Goal: Task Accomplishment & Management: Use online tool/utility

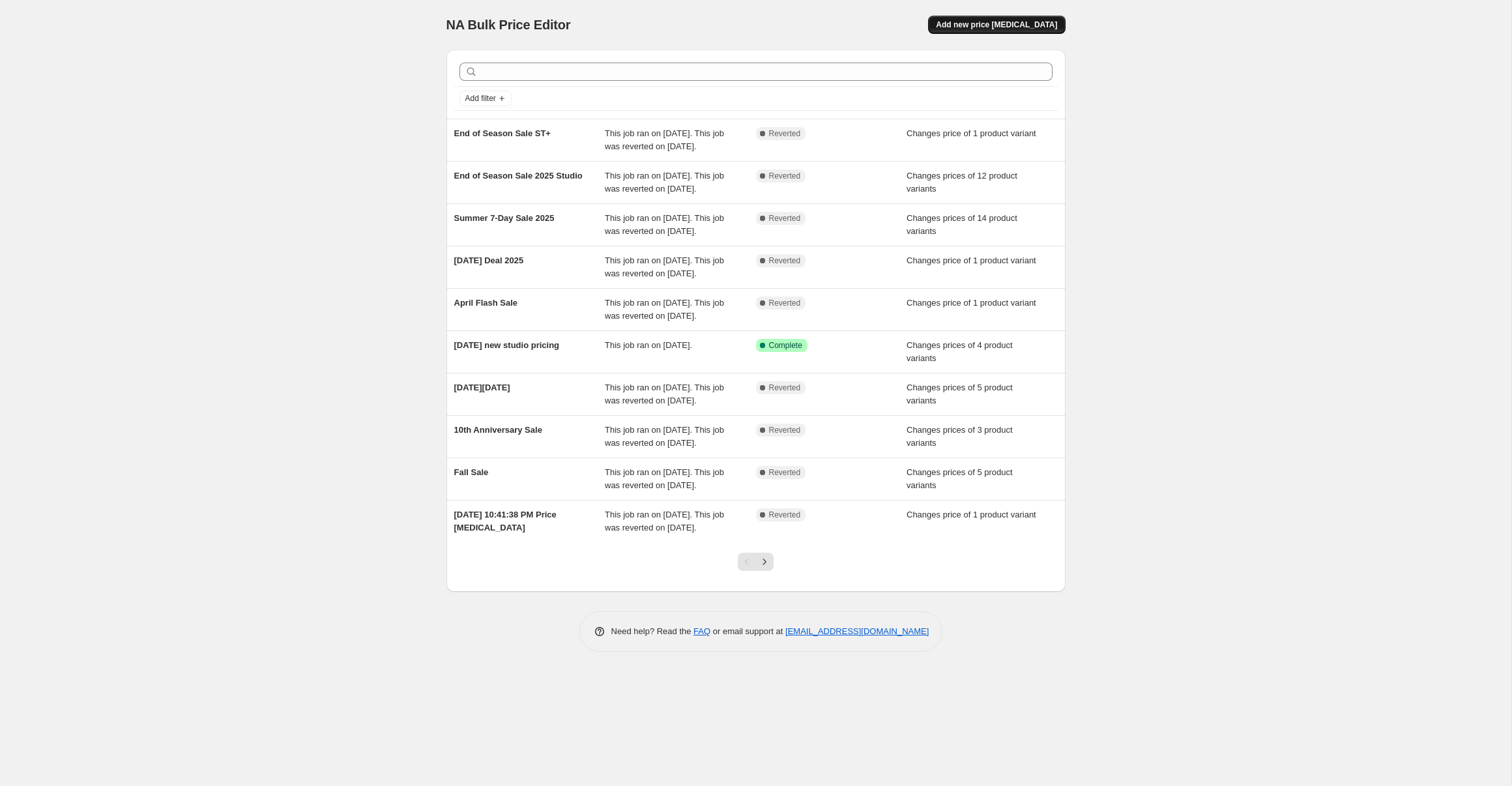
click at [1050, 20] on span "Add new price [MEDICAL_DATA]" at bounding box center [997, 24] width 121 height 10
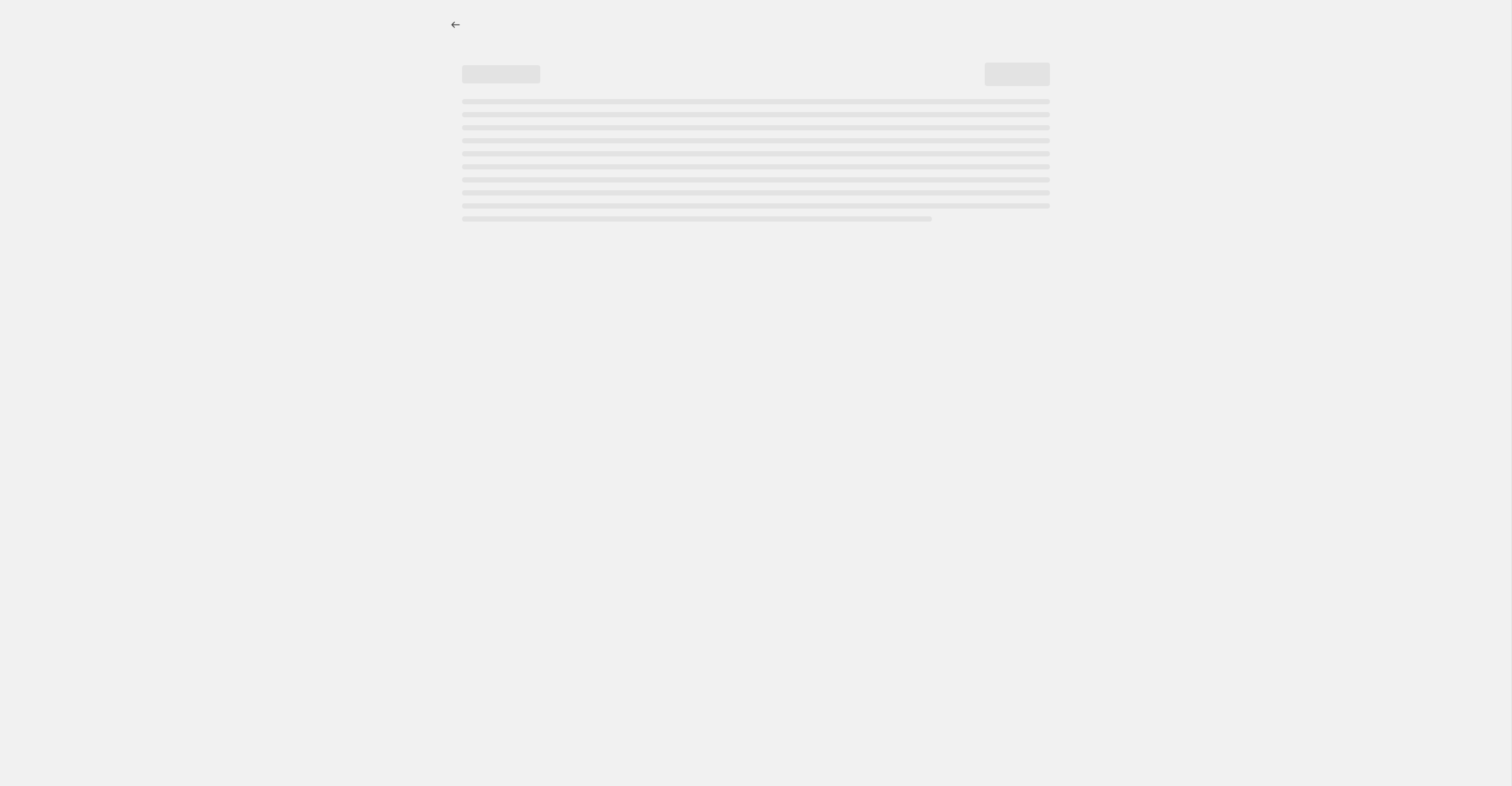
select select "percentage"
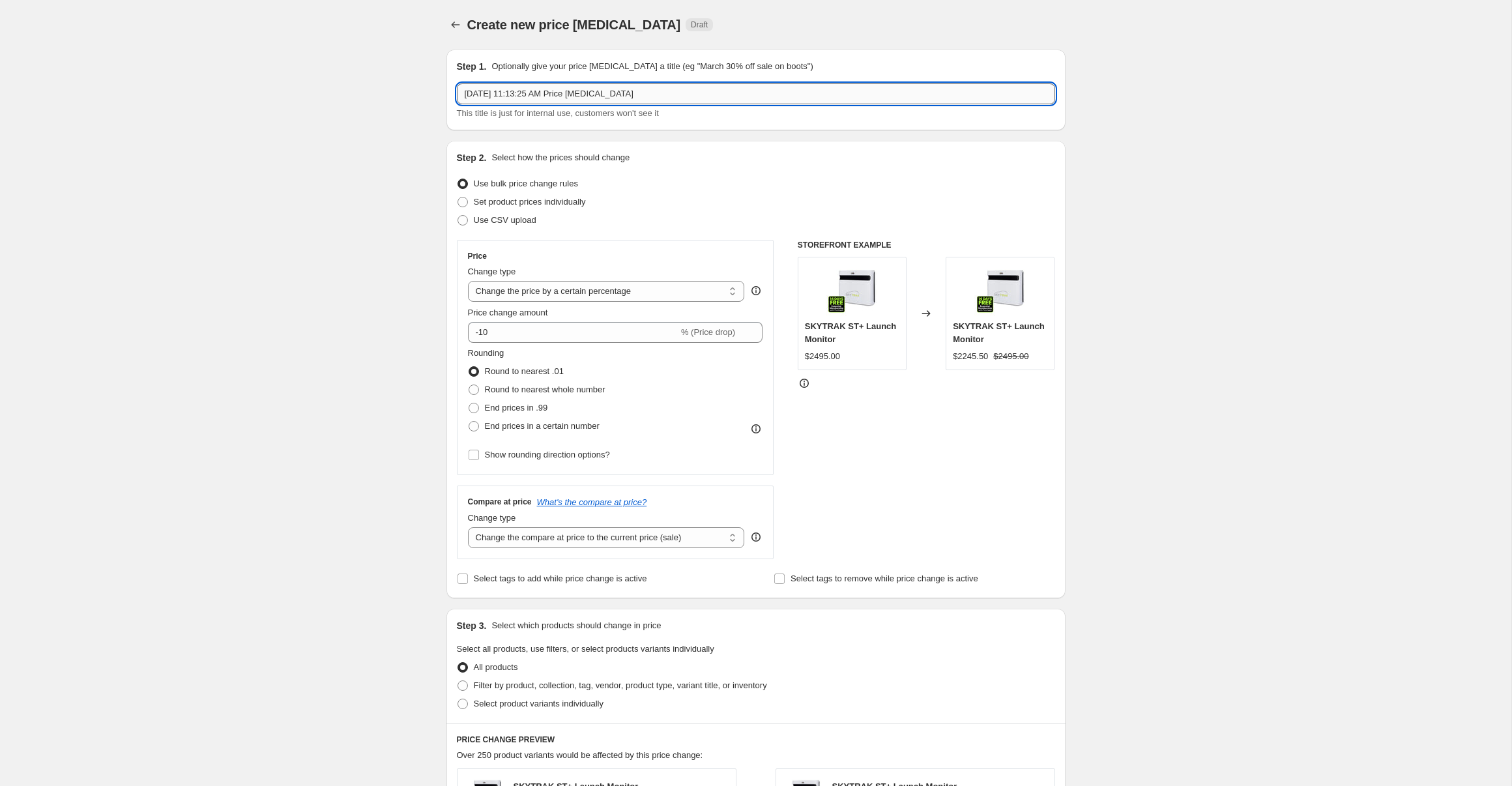
click at [652, 91] on input "[DATE] 11:13:25 AM Price [MEDICAL_DATA]" at bounding box center [756, 94] width 598 height 20
type input "M"
type input "Bethpage membership promo"
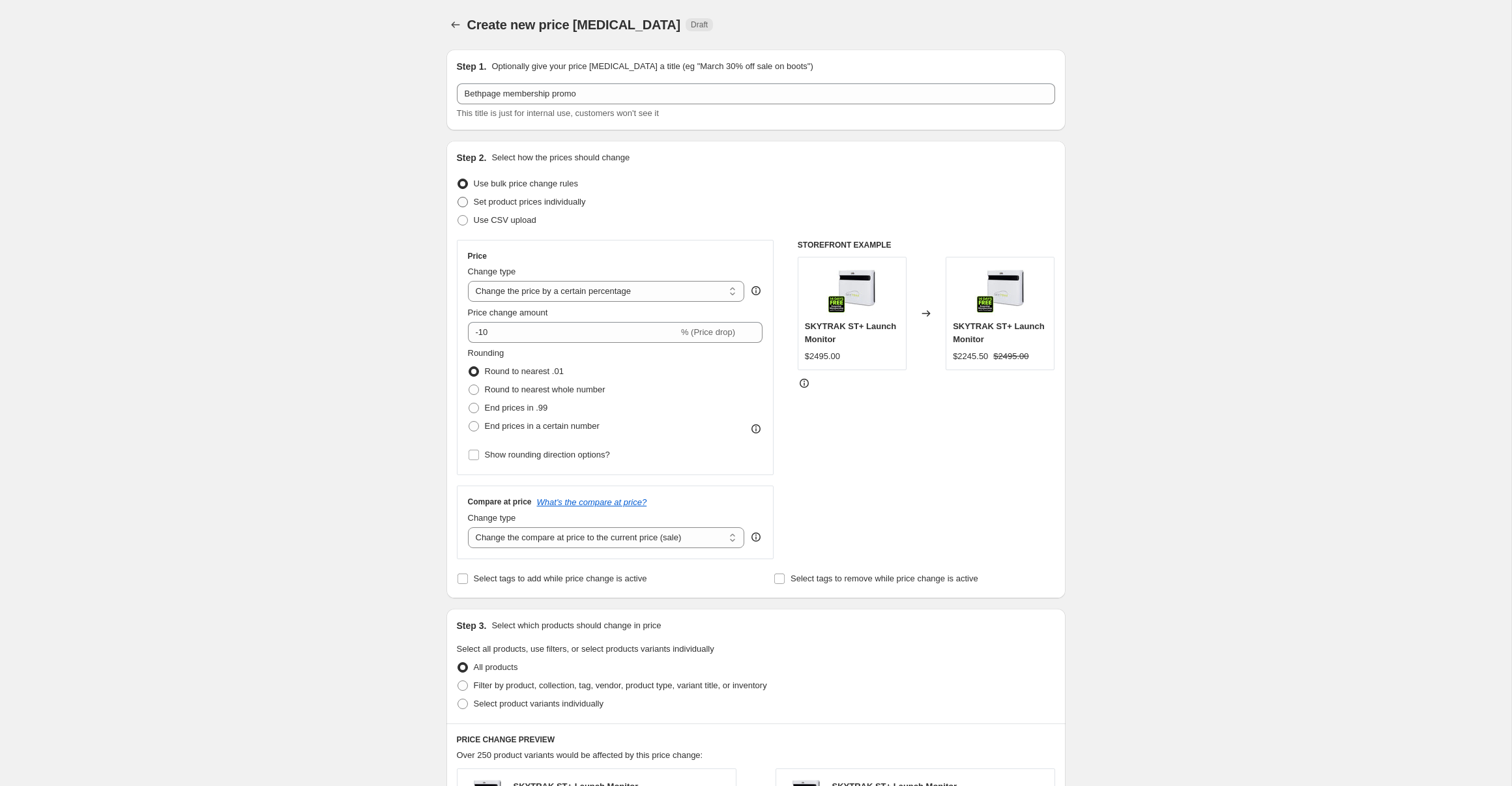
click at [464, 201] on span at bounding box center [462, 202] width 10 height 10
click at [458, 198] on input "Set product prices individually" at bounding box center [458, 197] width 1 height 1
radio input "true"
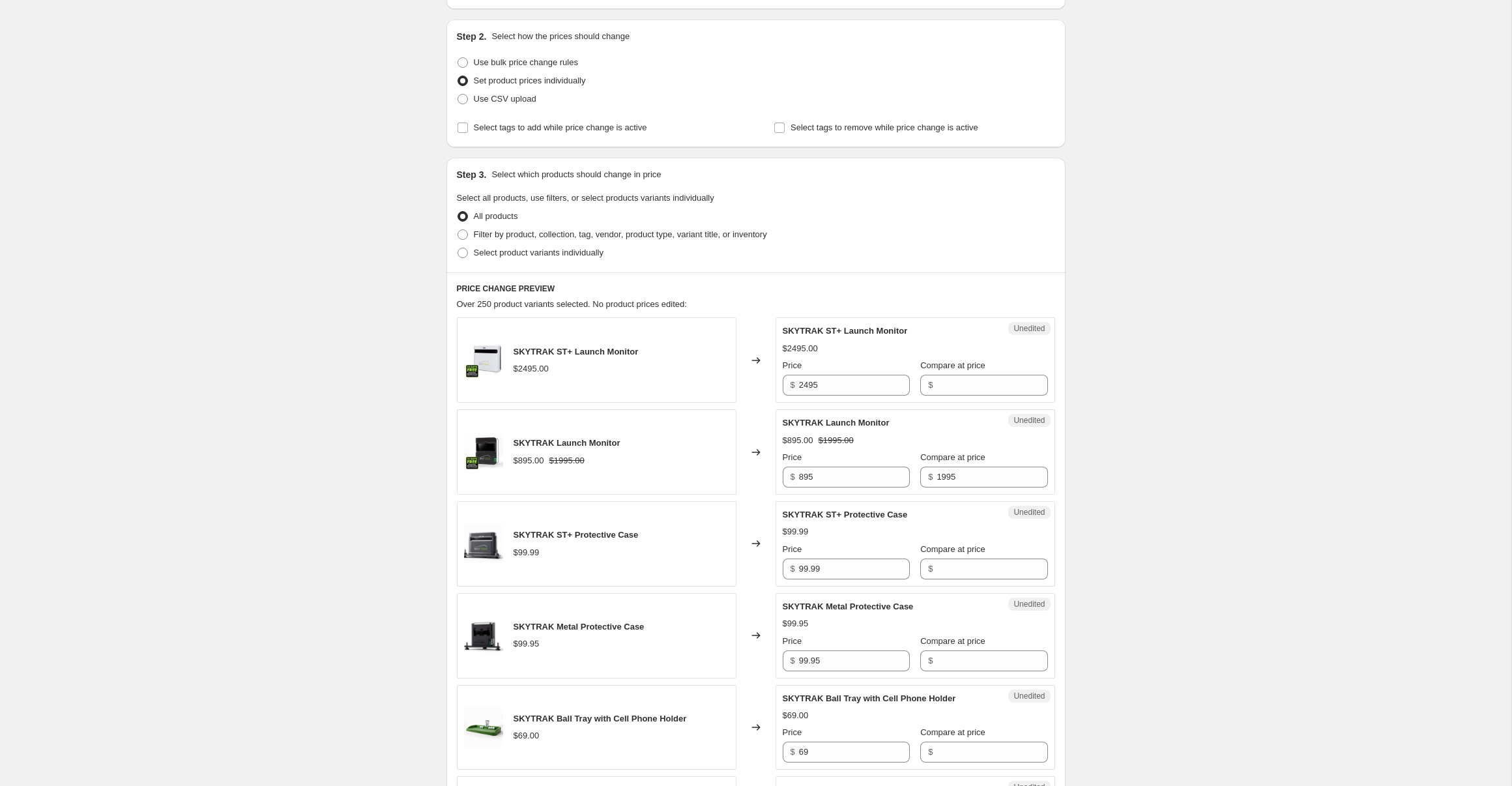
scroll to position [72, 0]
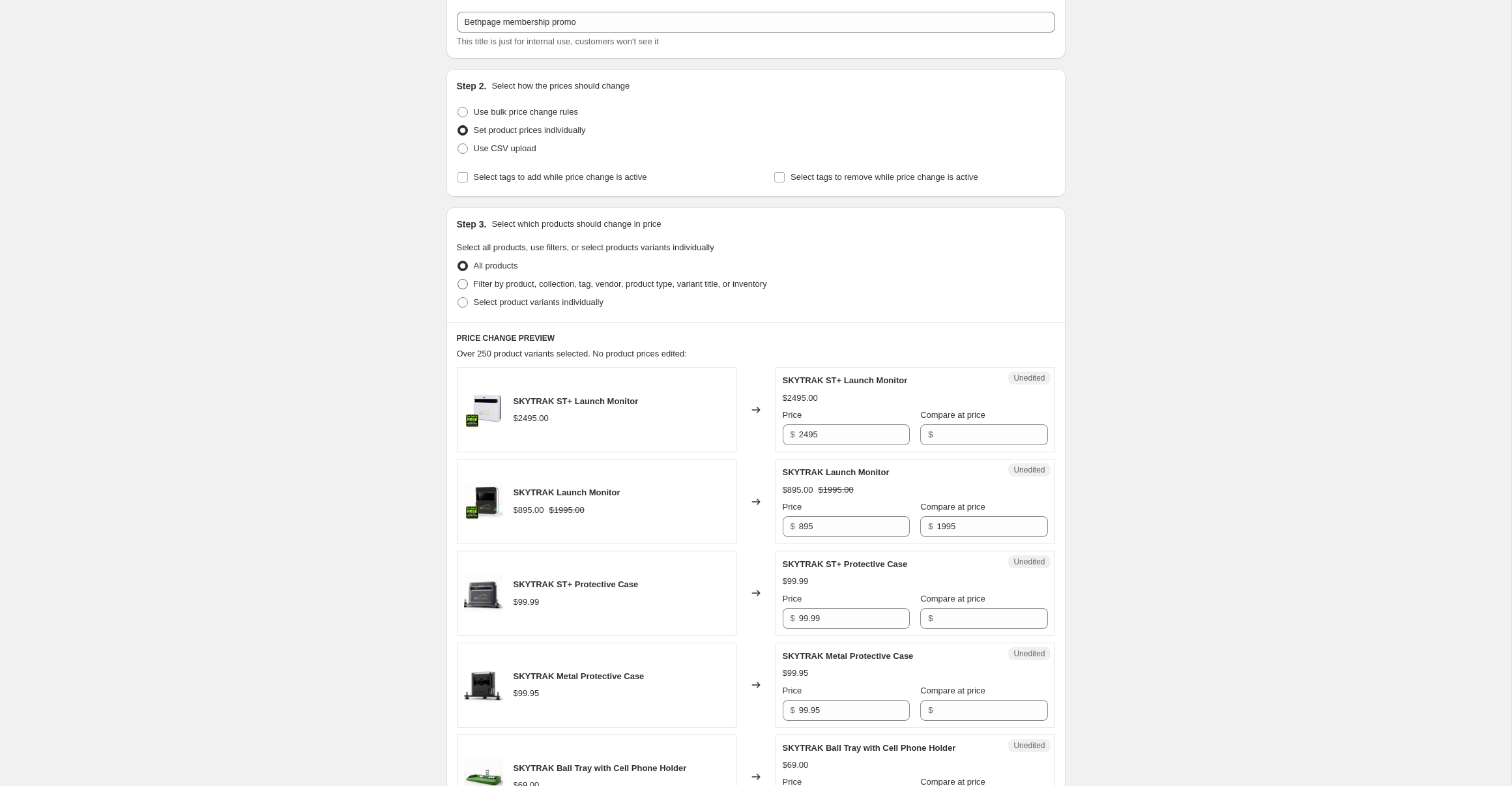
click at [469, 286] on label "Filter by product, collection, tag, vendor, product type, variant title, or inv…" at bounding box center [612, 284] width 310 height 18
click at [458, 280] on input "Filter by product, collection, tag, vendor, product type, variant title, or inv…" at bounding box center [458, 279] width 1 height 1
radio input "true"
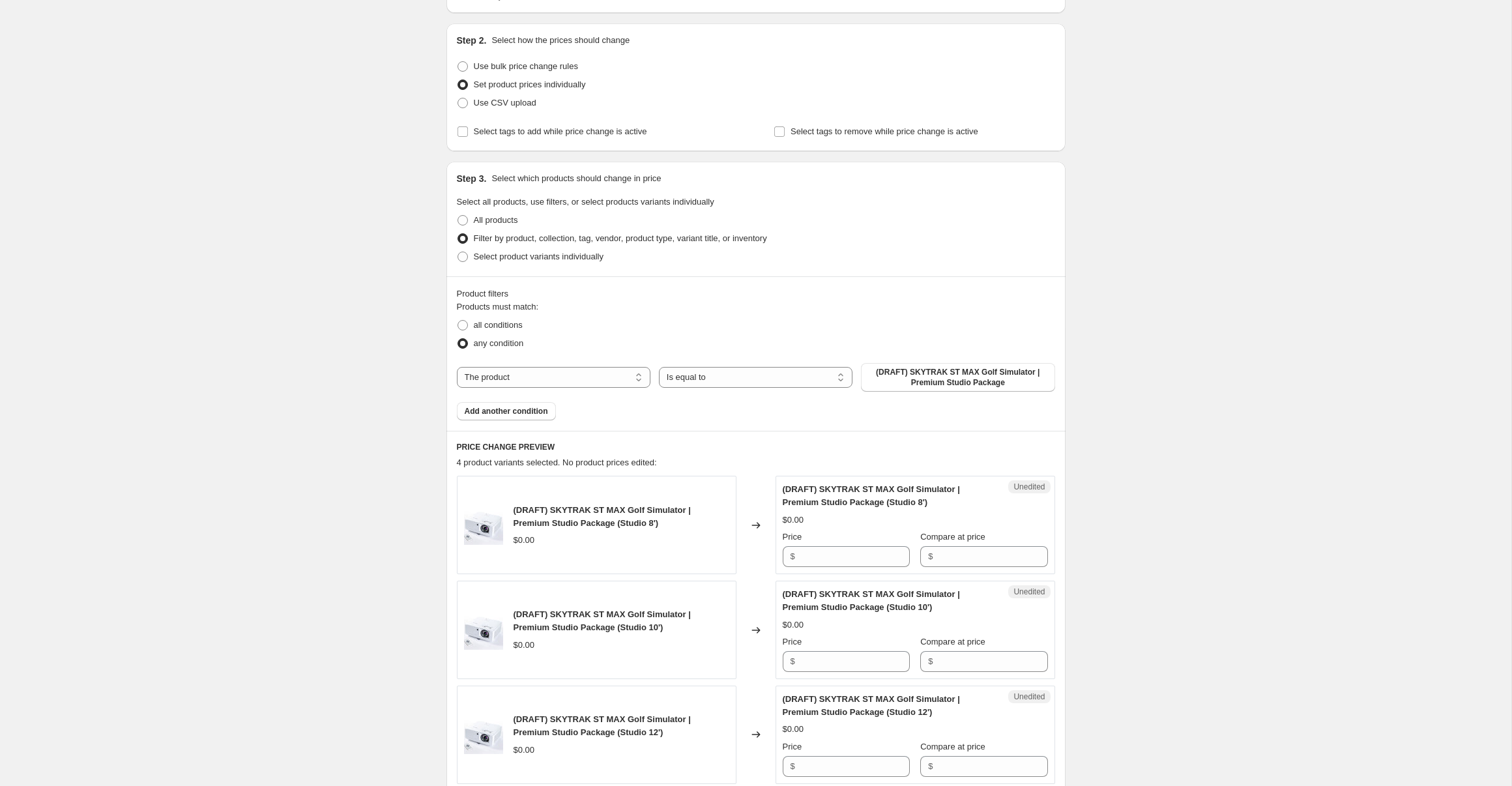
scroll to position [121, 0]
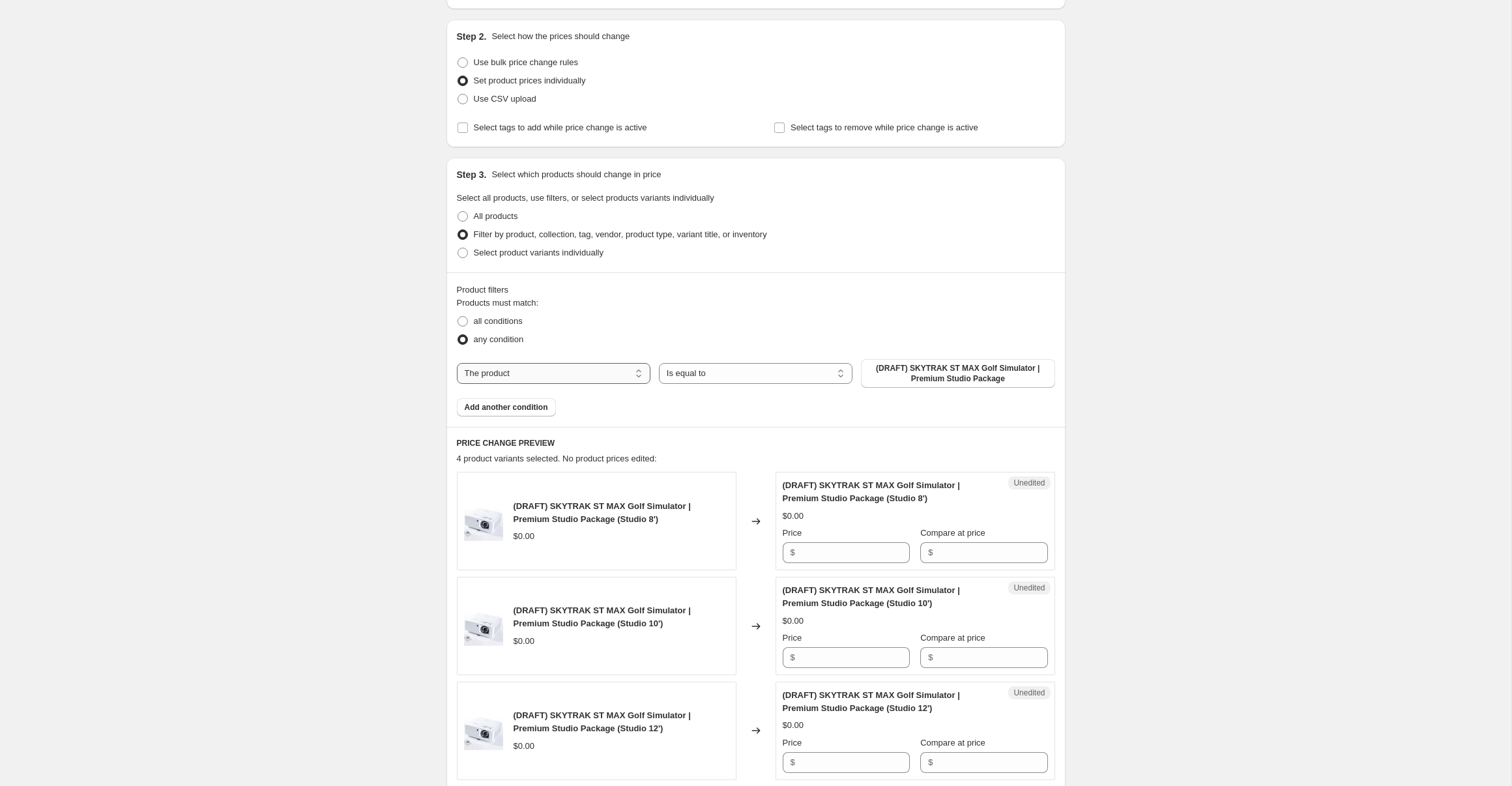
click at [569, 373] on select "The product The product's collection The product's tag The product's vendor The…" at bounding box center [554, 373] width 194 height 20
select select "collection"
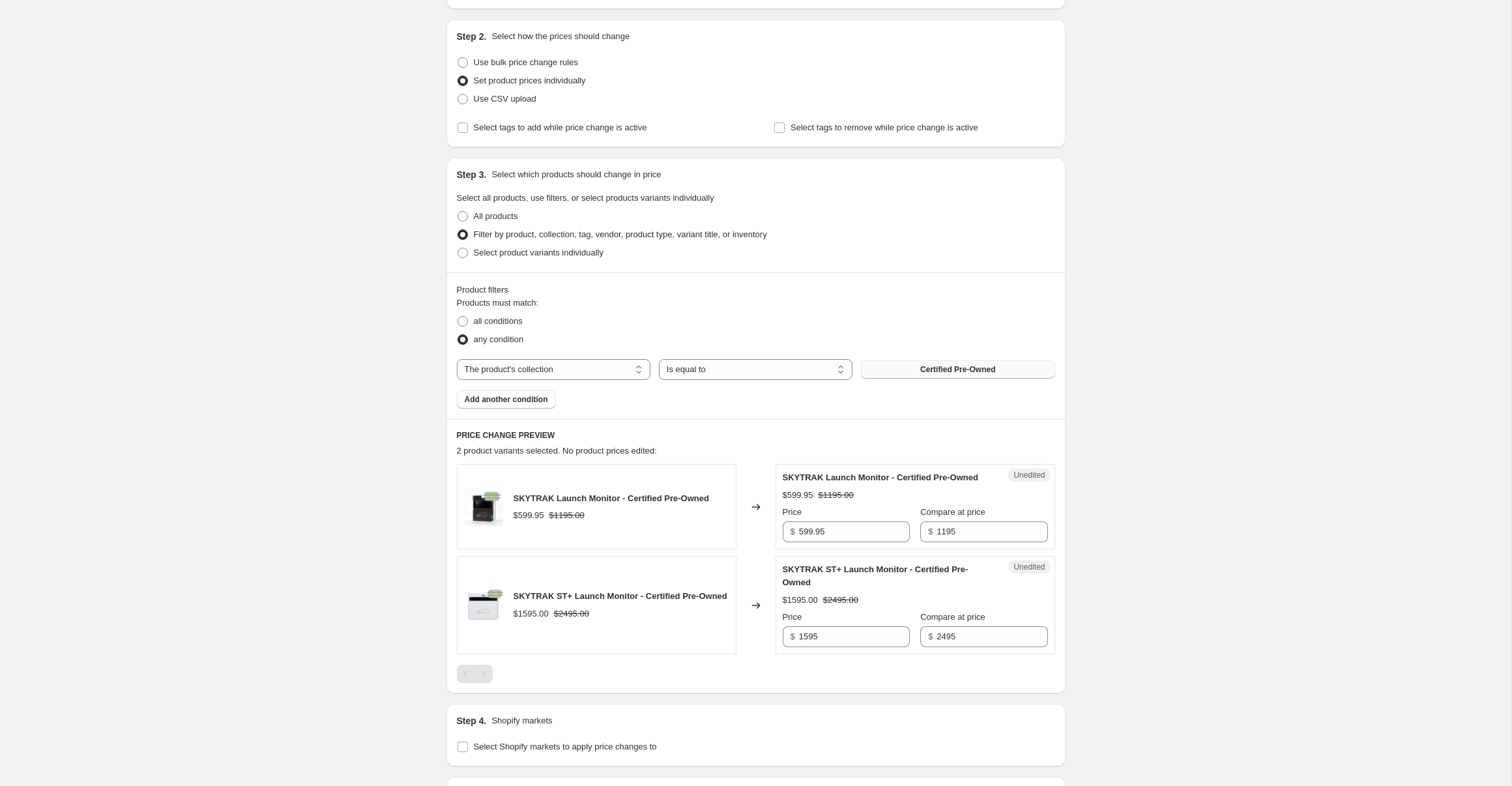
click at [982, 375] on button "Certified Pre-Owned" at bounding box center [958, 369] width 194 height 18
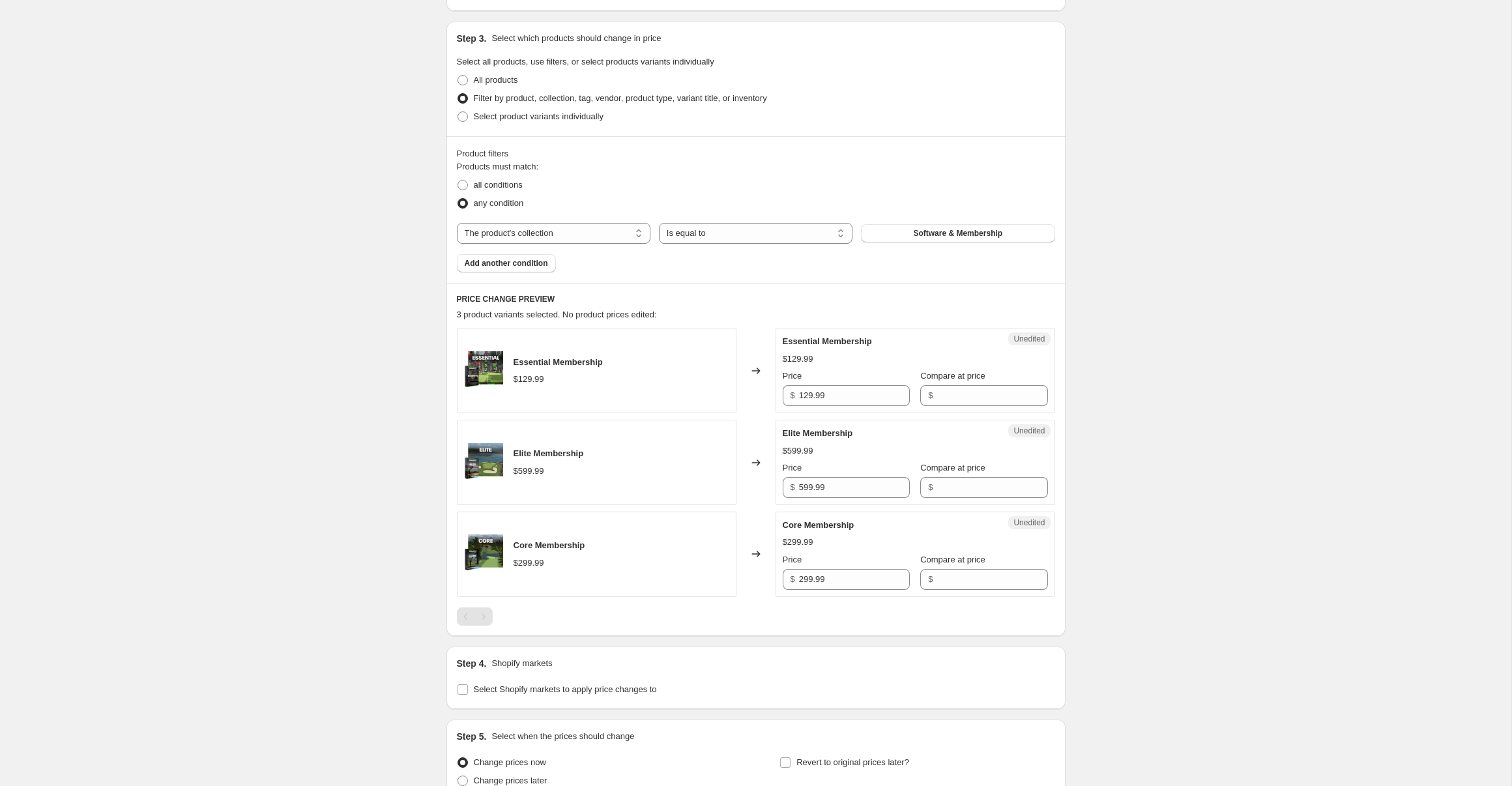
scroll to position [282, 0]
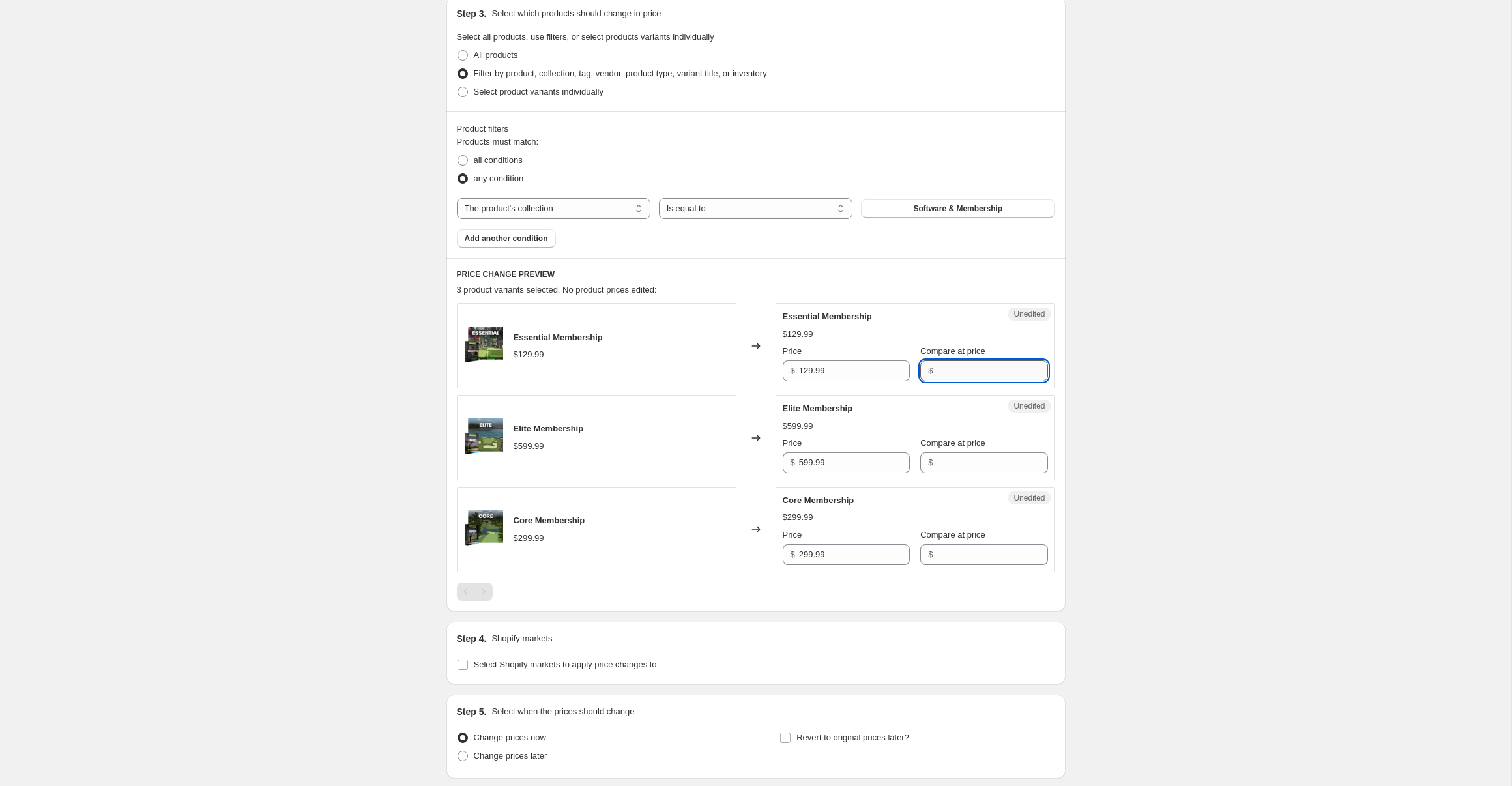
click at [951, 377] on input "Compare at price" at bounding box center [991, 371] width 111 height 20
type input "129.99"
drag, startPoint x: 840, startPoint y: 370, endPoint x: 629, endPoint y: 352, distance: 211.8
click at [629, 352] on div "Essential Membership $129.99 Changed to Success Edited Essential Membership $12…" at bounding box center [756, 346] width 598 height 85
drag, startPoint x: 848, startPoint y: 373, endPoint x: 736, endPoint y: 365, distance: 112.3
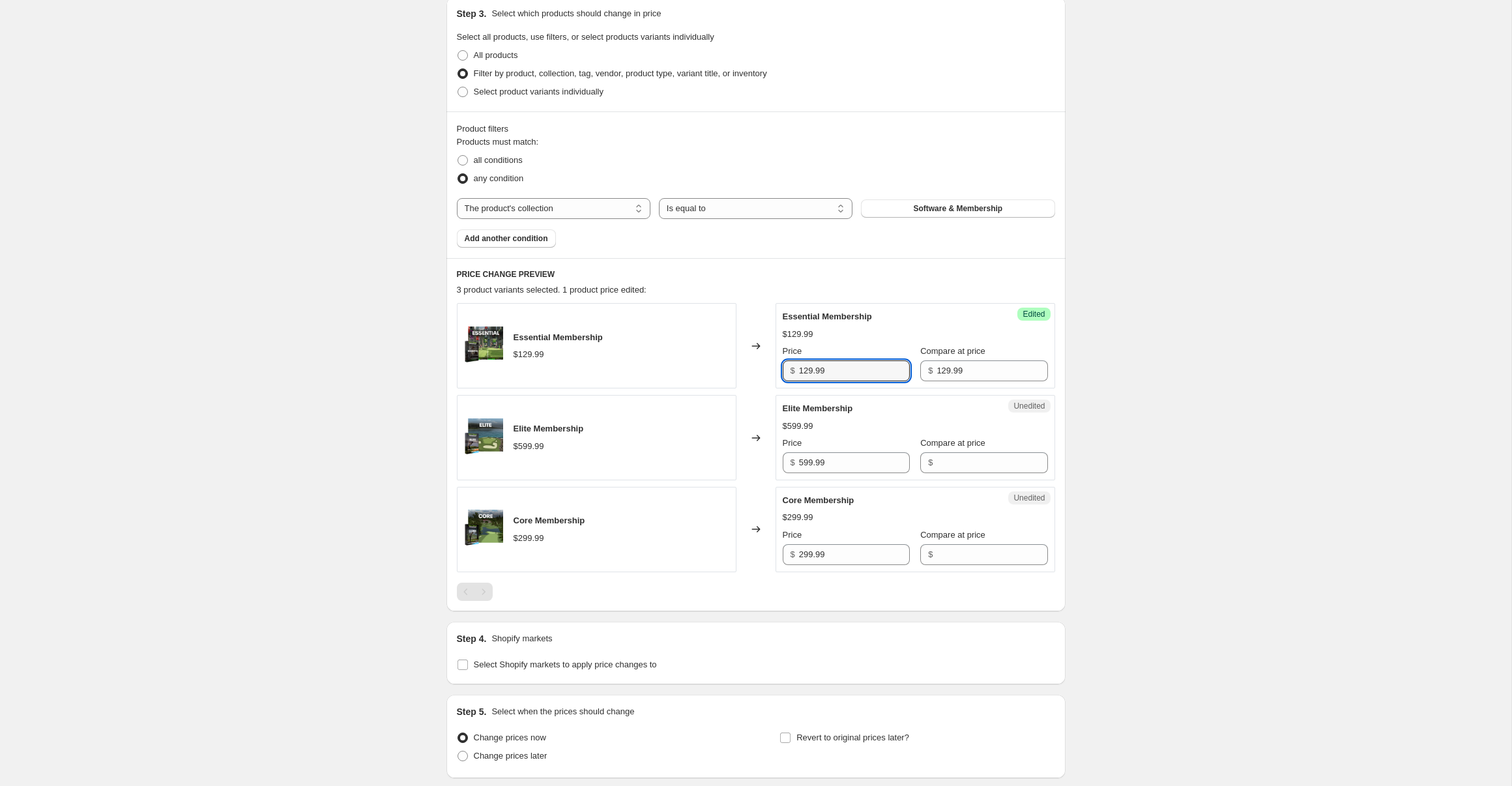
click at [736, 365] on div "Essential Membership $129.99 Changed to Success Edited Essential Membership $12…" at bounding box center [756, 346] width 598 height 85
type input "116.99"
drag, startPoint x: 937, startPoint y: 468, endPoint x: 950, endPoint y: 468, distance: 13.0
click at [938, 468] on input "Compare at price" at bounding box center [991, 462] width 111 height 20
type input "599.99"
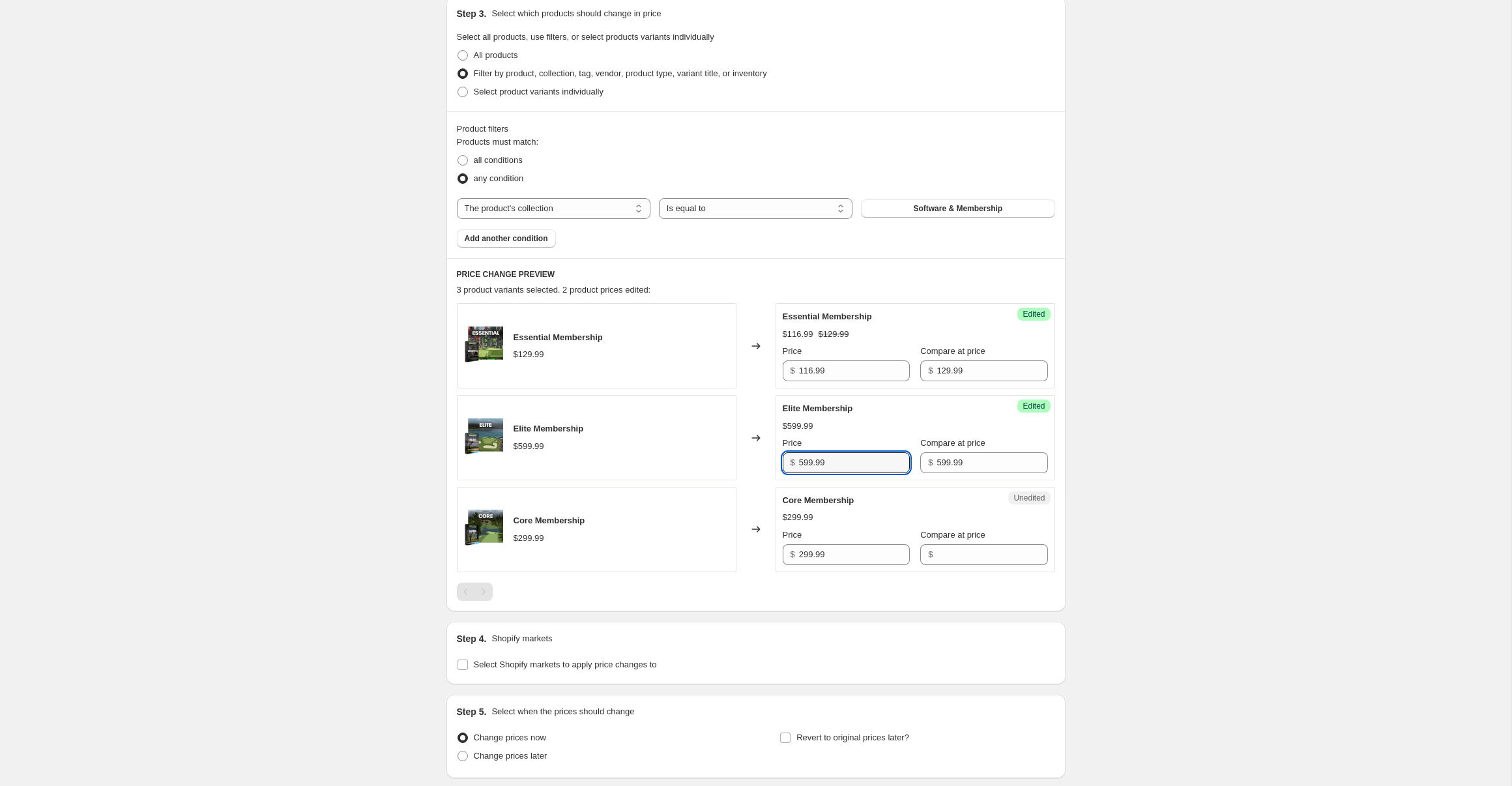
drag, startPoint x: 859, startPoint y: 462, endPoint x: 737, endPoint y: 453, distance: 122.3
click at [737, 453] on div "Elite Membership $599.99 Changed to Success Edited Elite Membership $599.99 Pri…" at bounding box center [756, 438] width 598 height 85
type input "269.99"
click at [969, 557] on input "Compare at price" at bounding box center [991, 554] width 111 height 20
type input "299.99"
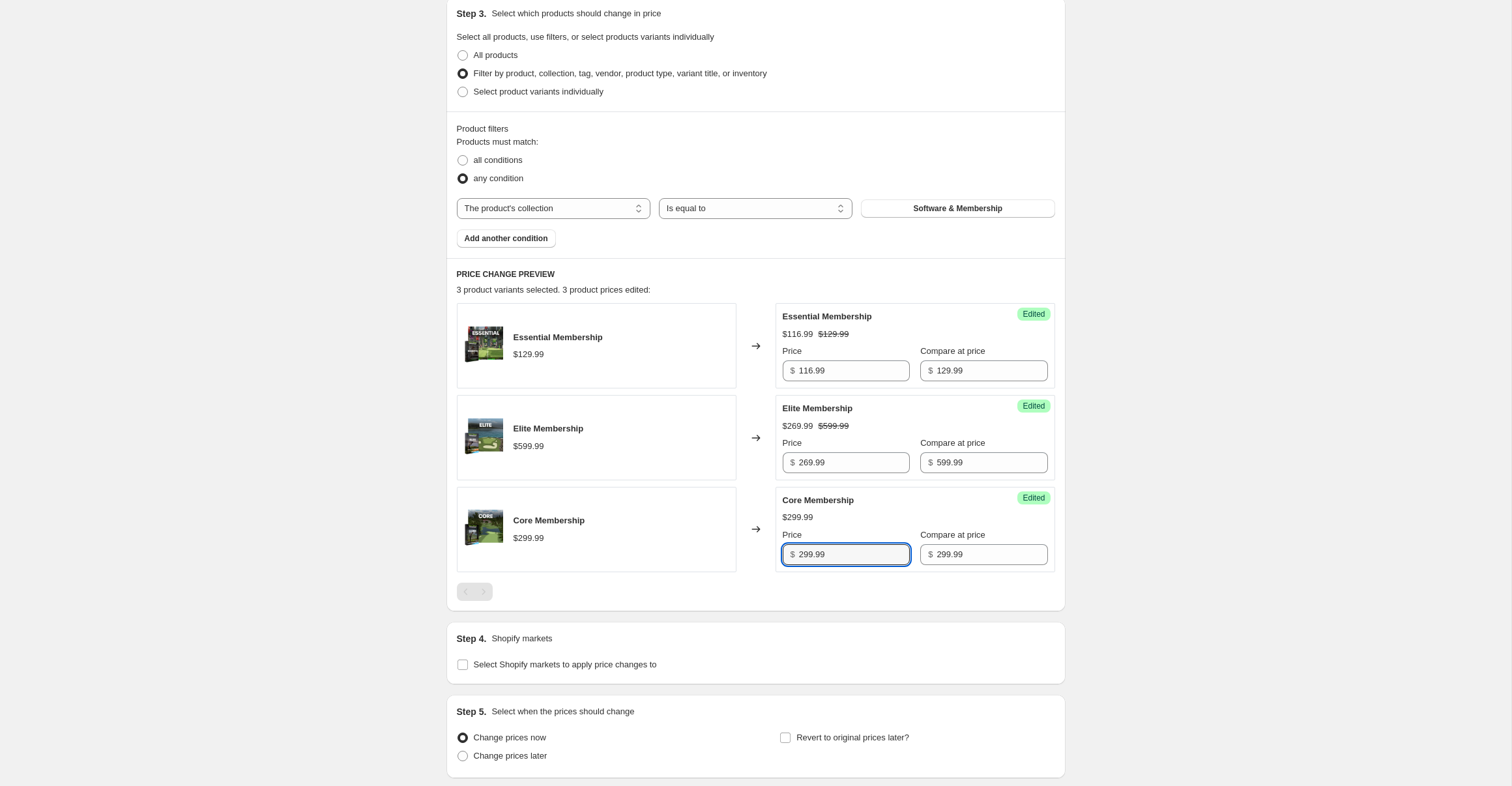
drag, startPoint x: 837, startPoint y: 555, endPoint x: 752, endPoint y: 551, distance: 85.1
click at [752, 551] on div "Core Membership $299.99 Changed to Success Edited Core Membership $299.99 Price…" at bounding box center [756, 529] width 598 height 85
drag, startPoint x: 810, startPoint y: 463, endPoint x: 783, endPoint y: 462, distance: 27.0
click at [783, 462] on div "$ 269.99" at bounding box center [846, 462] width 127 height 20
type input "539.99"
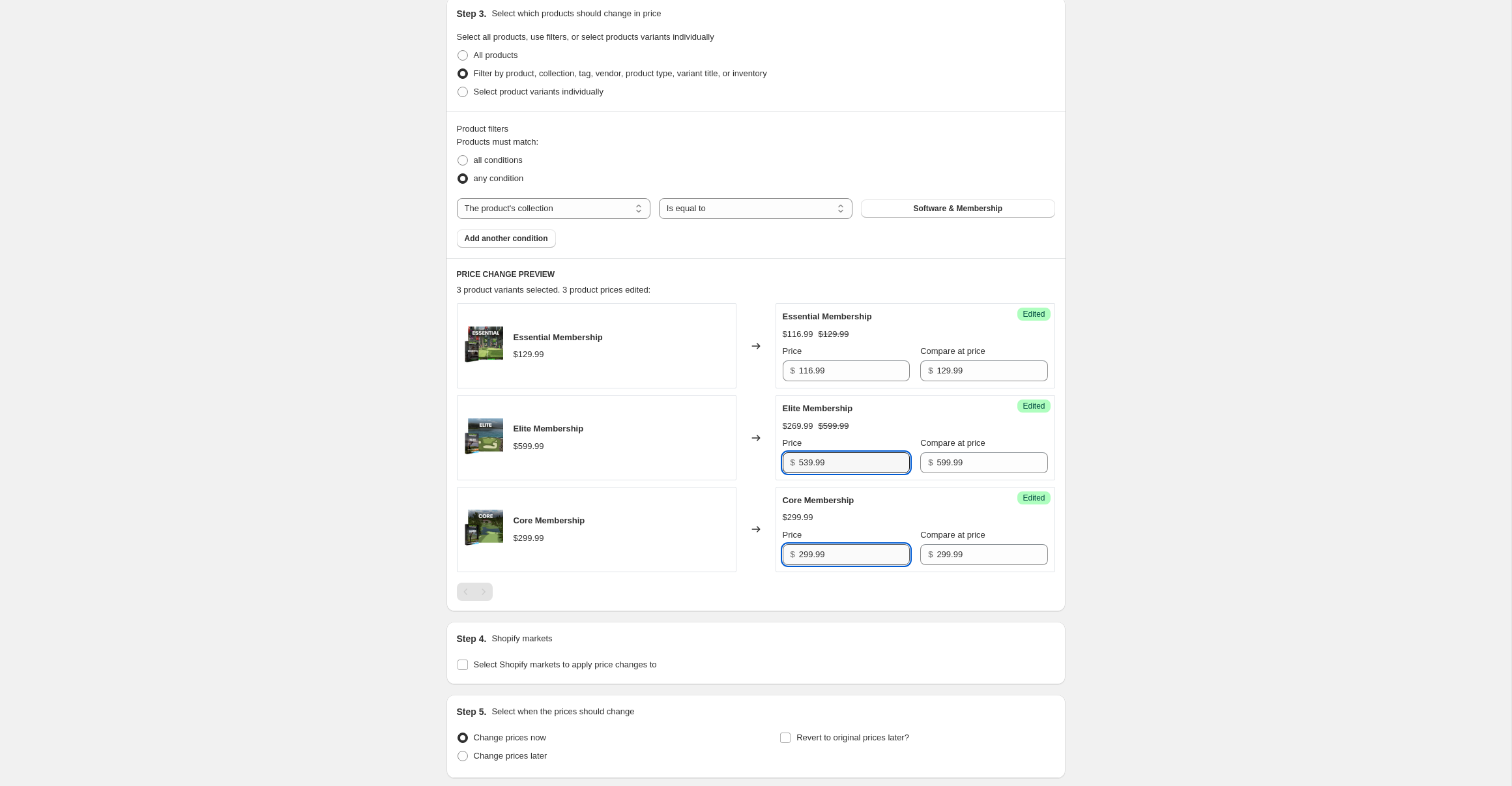
click at [813, 557] on input "299.99" at bounding box center [854, 554] width 111 height 20
type input "269.99"
click at [1121, 280] on div "Create new price [MEDICAL_DATA]. This page is ready Create new price [MEDICAL_D…" at bounding box center [755, 302] width 1511 height 1169
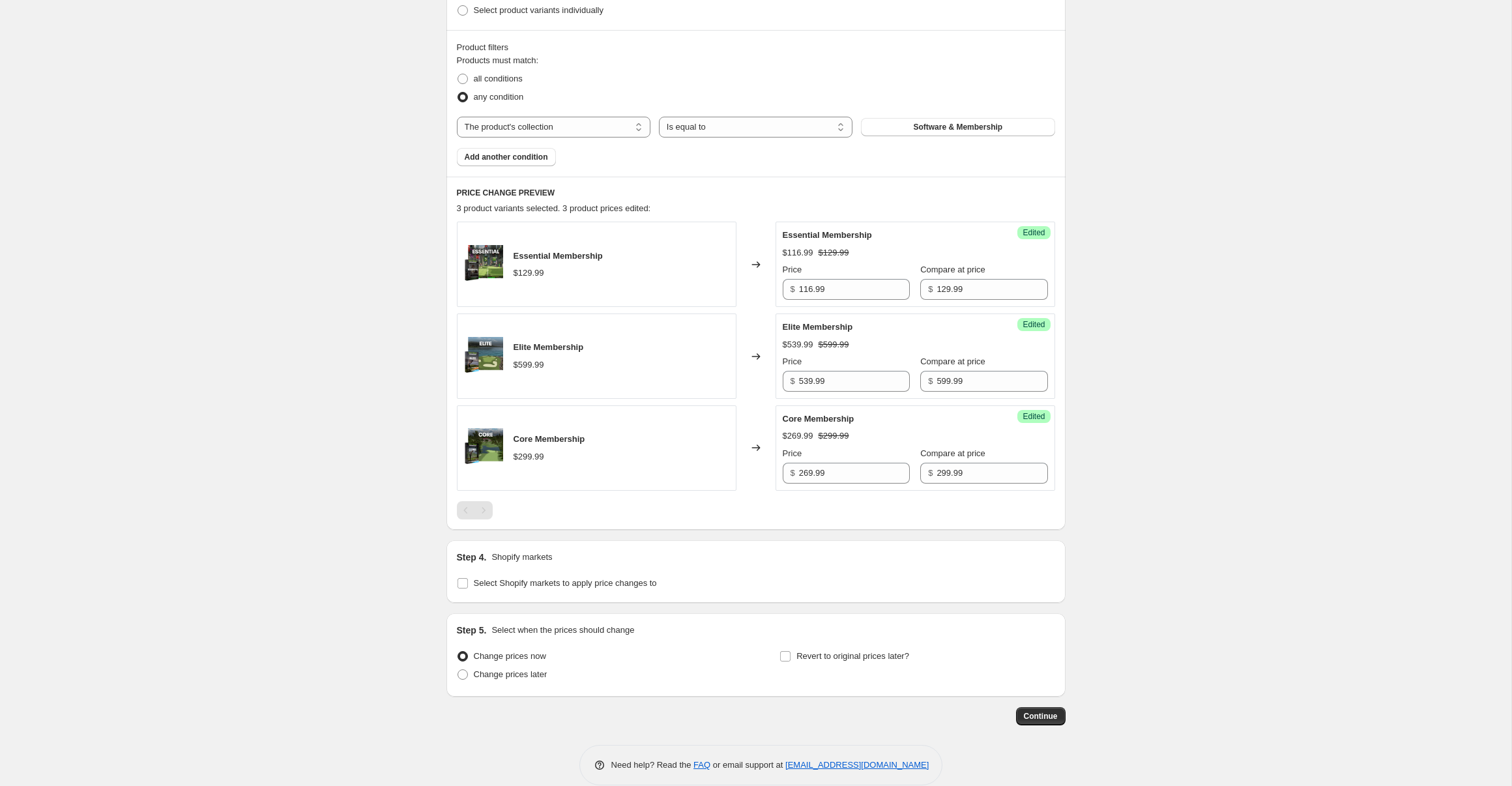
scroll to position [383, 0]
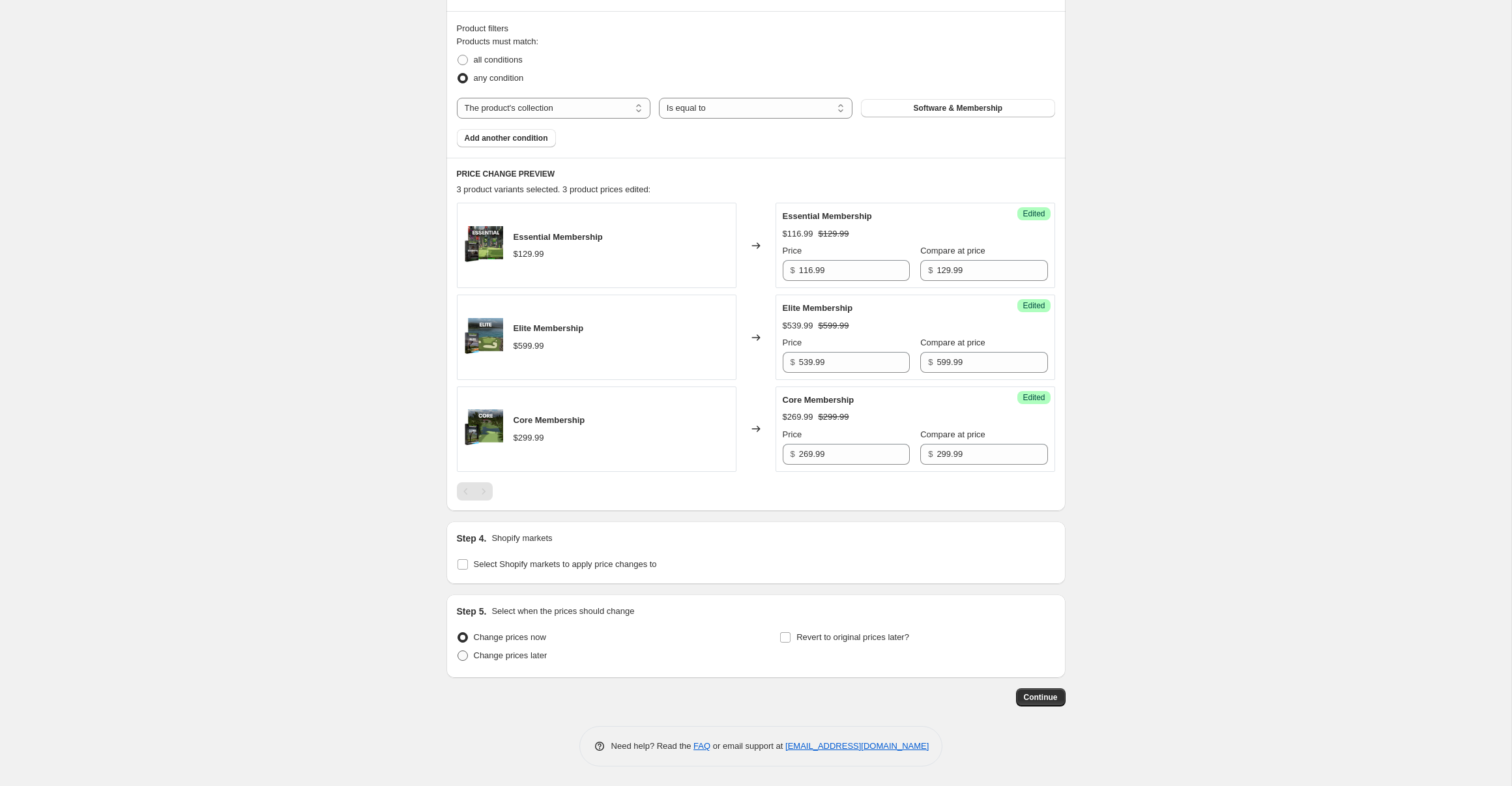
click at [465, 660] on span at bounding box center [462, 655] width 10 height 10
click at [458, 651] on input "Change prices later" at bounding box center [458, 651] width 1 height 1
radio input "true"
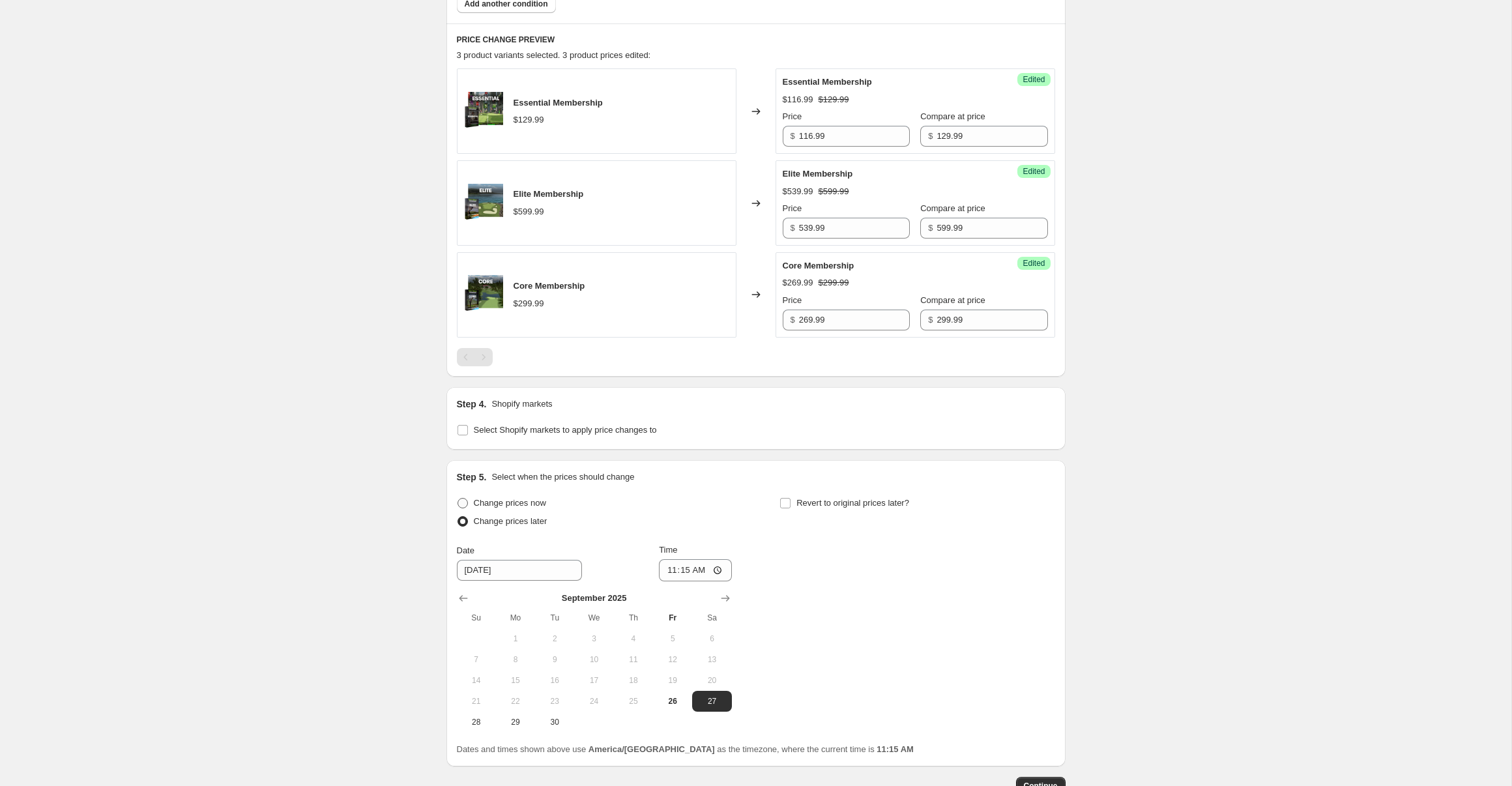
scroll to position [549, 0]
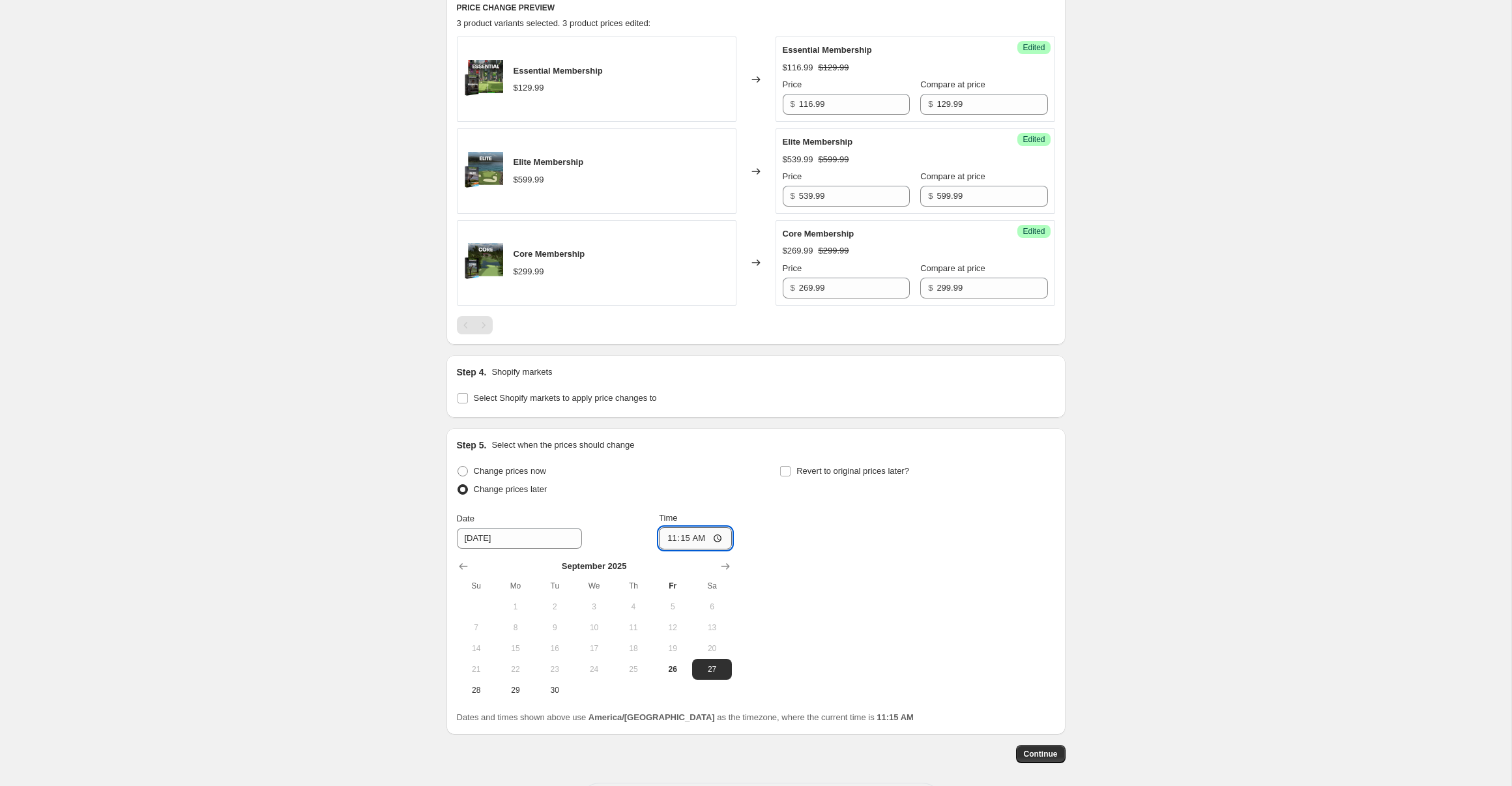
click at [684, 539] on input "11:15" at bounding box center [695, 539] width 73 height 22
type input "11:59"
click at [785, 468] on input "Revert to original prices later?" at bounding box center [785, 471] width 10 height 10
checkbox input "true"
click at [558, 695] on span "30" at bounding box center [554, 690] width 28 height 10
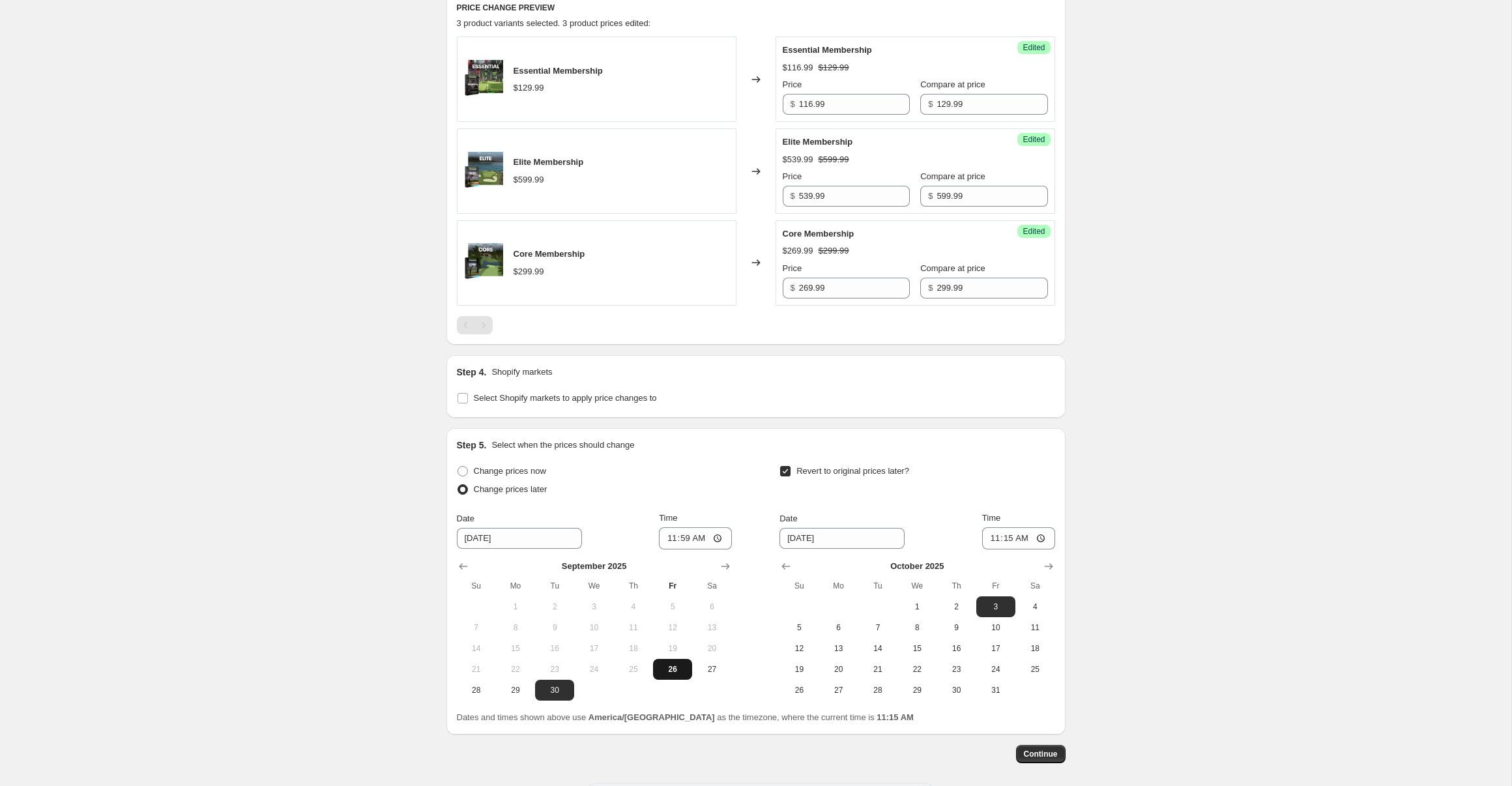
click at [673, 668] on span "26" at bounding box center [673, 669] width 28 height 10
type input "[DATE]"
click at [785, 566] on icon "Show previous month, September 2025" at bounding box center [786, 566] width 9 height 6
click at [865, 692] on span "30" at bounding box center [878, 690] width 28 height 10
type input "[DATE]"
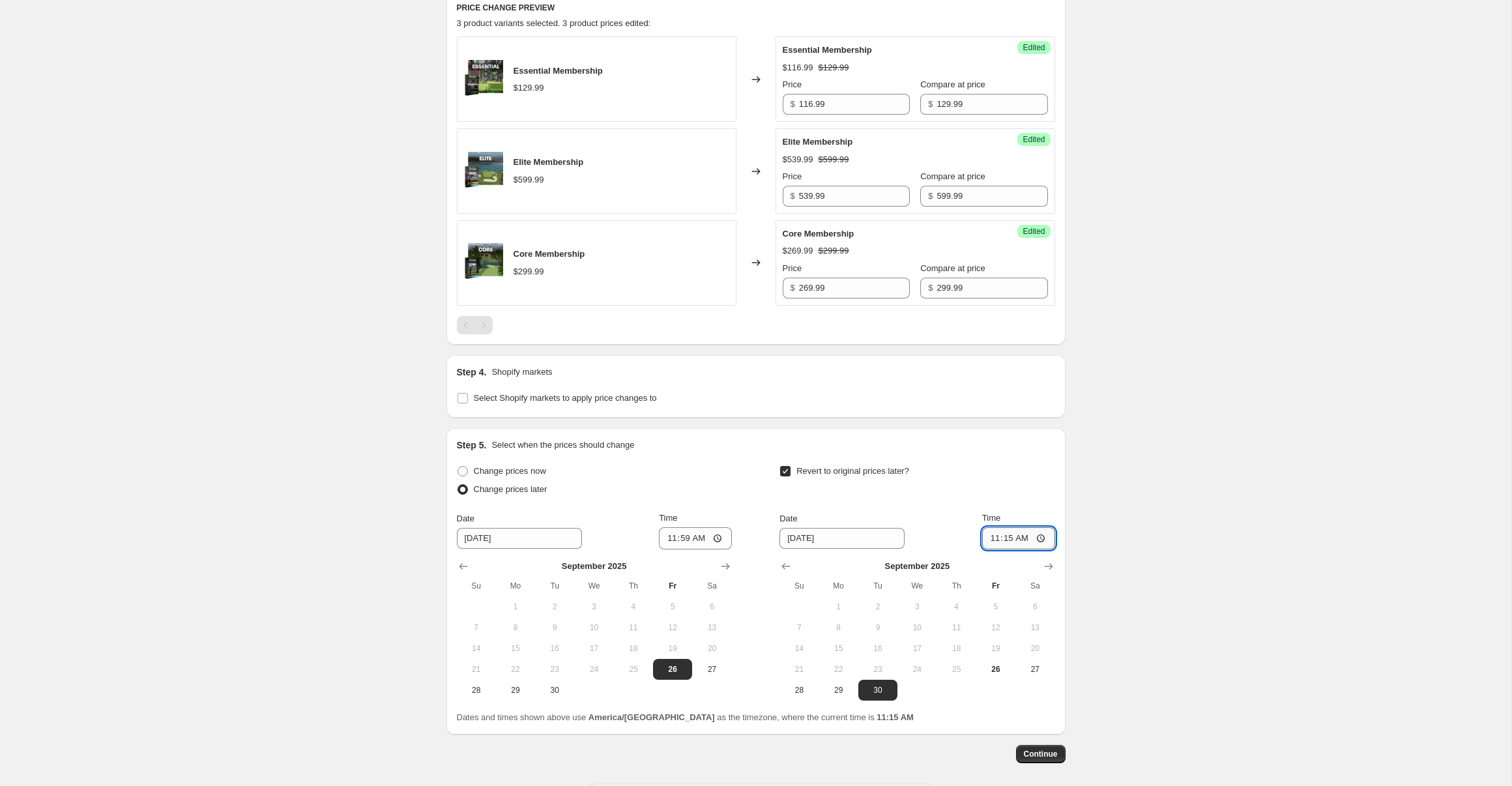
click at [1007, 536] on input "11:15" at bounding box center [1018, 539] width 73 height 22
type input "23:59"
click at [1031, 498] on div "Revert to original prices later?" at bounding box center [917, 482] width 275 height 39
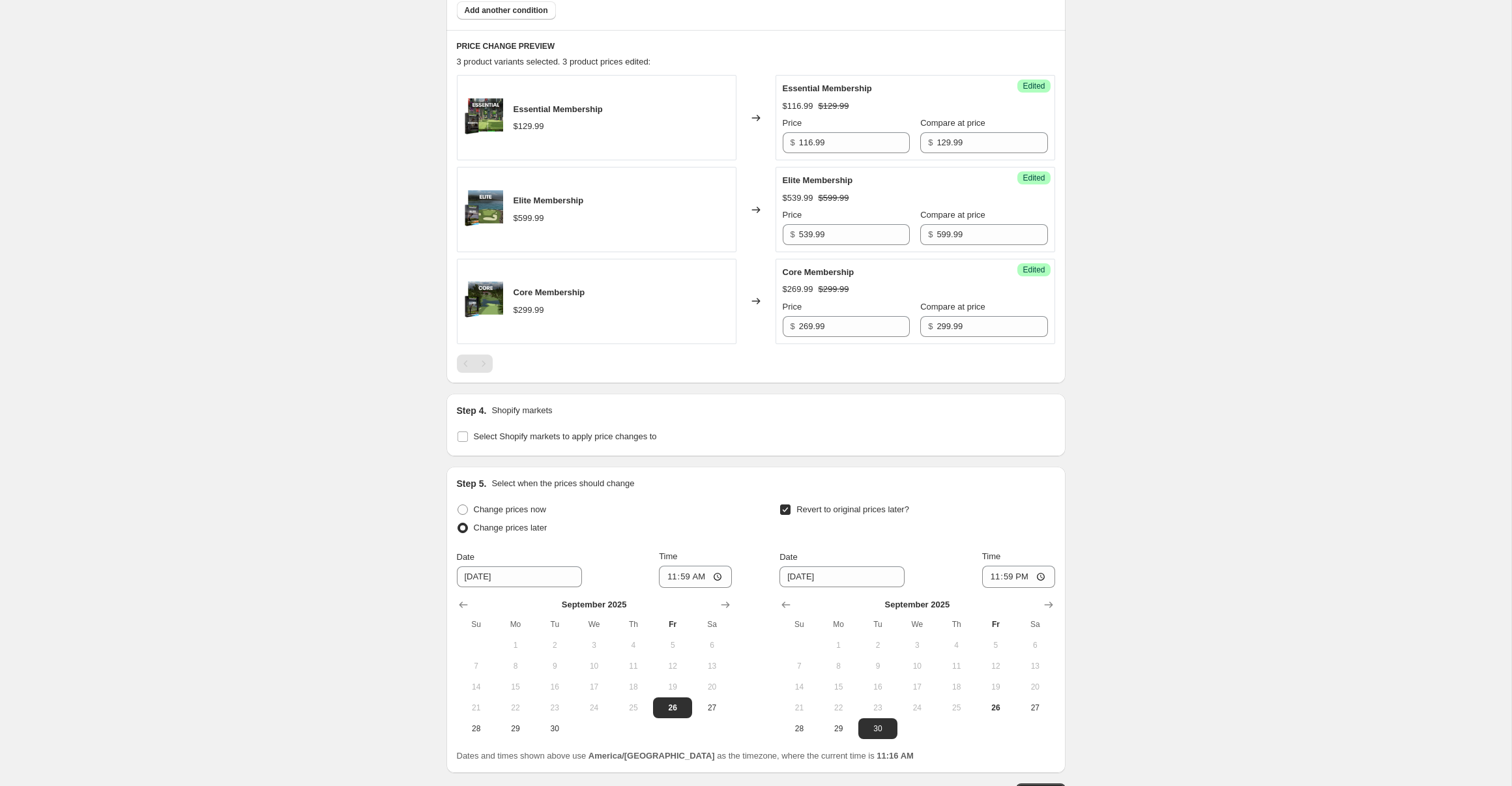
scroll to position [606, 0]
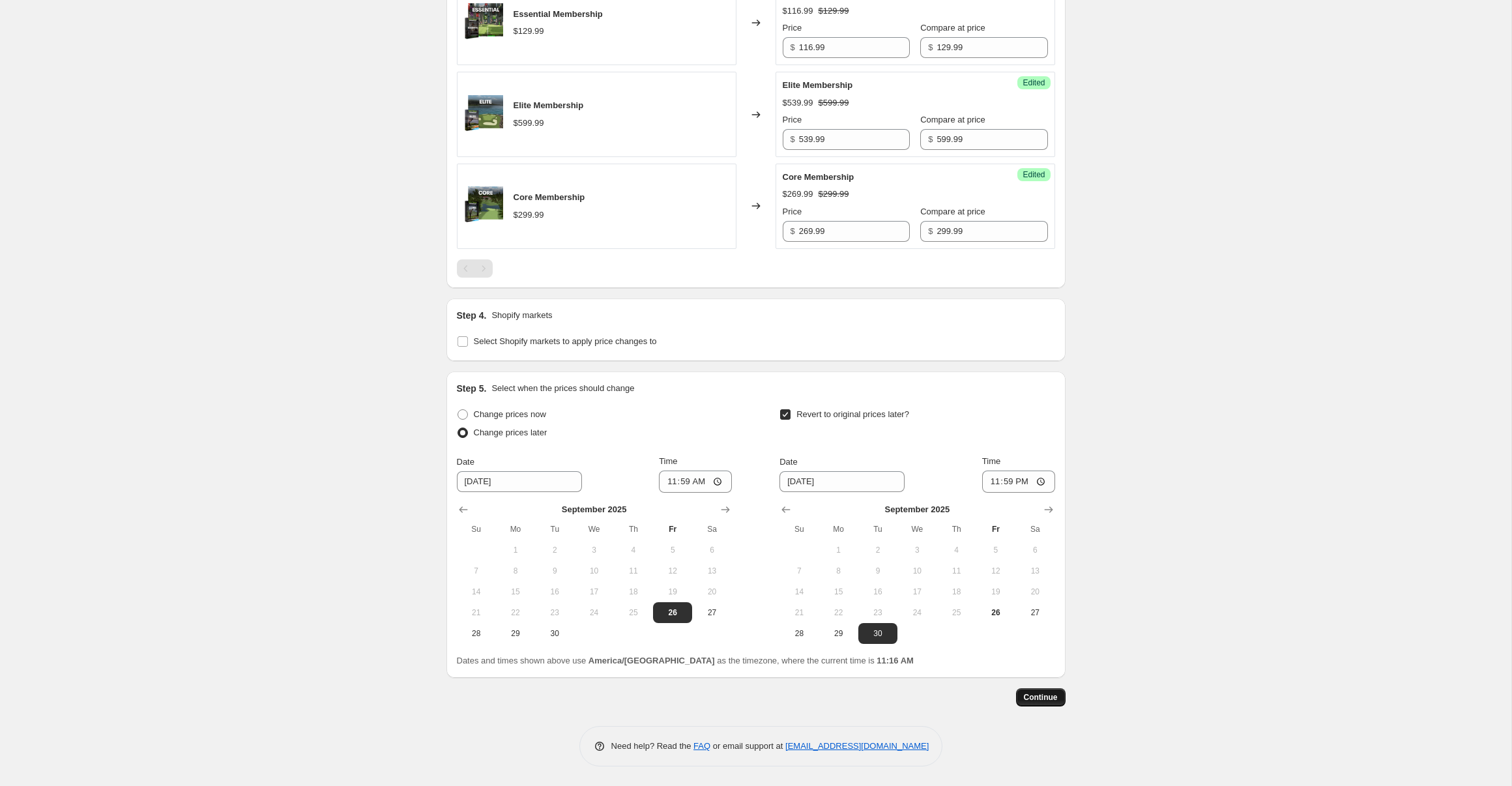
drag, startPoint x: 994, startPoint y: 688, endPoint x: 1028, endPoint y: 698, distance: 35.4
click at [994, 689] on div "Continue" at bounding box center [756, 697] width 619 height 18
click at [1044, 697] on span "Continue" at bounding box center [1040, 697] width 34 height 10
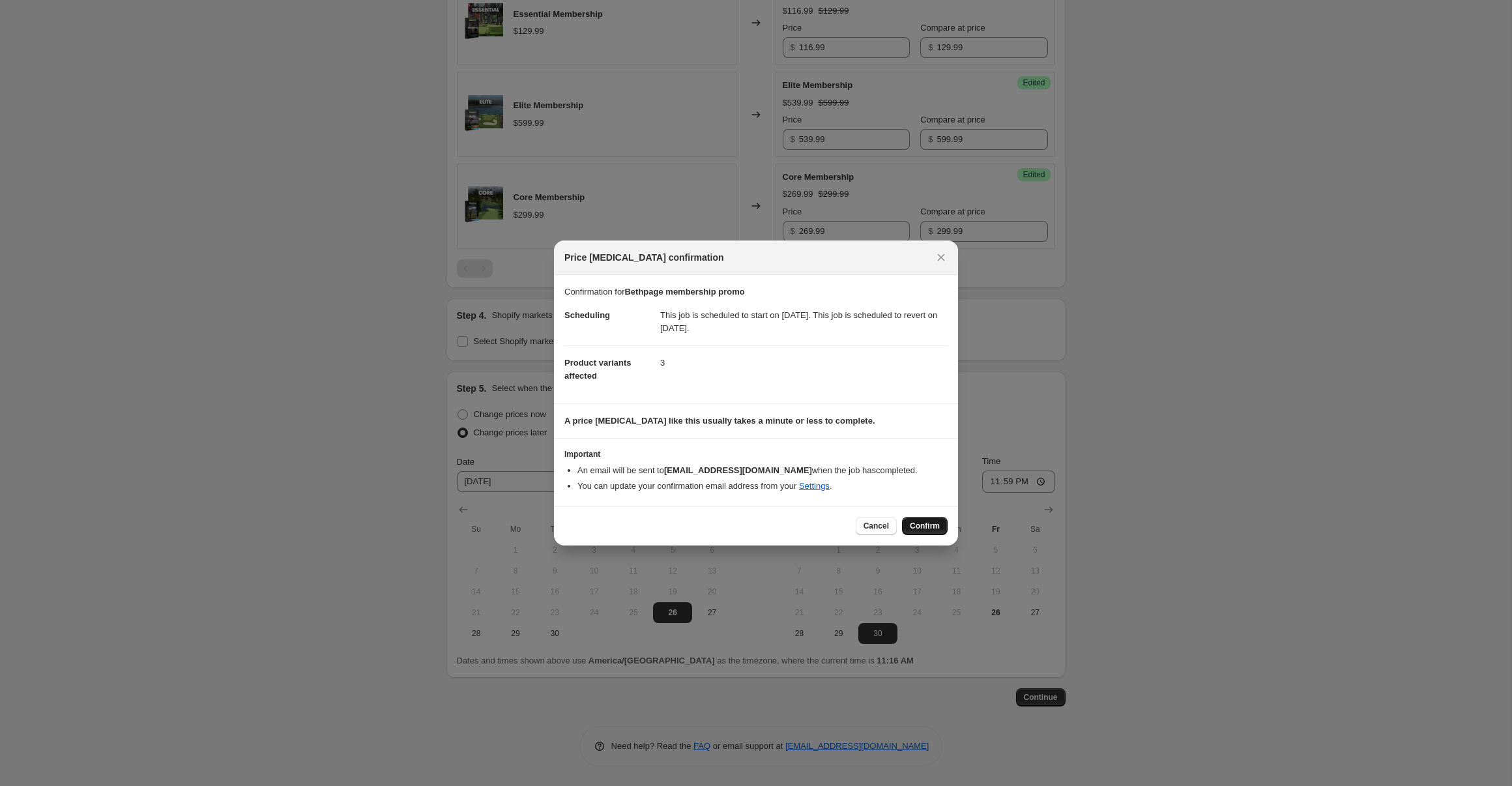
click at [925, 523] on span "Confirm" at bounding box center [925, 525] width 30 height 10
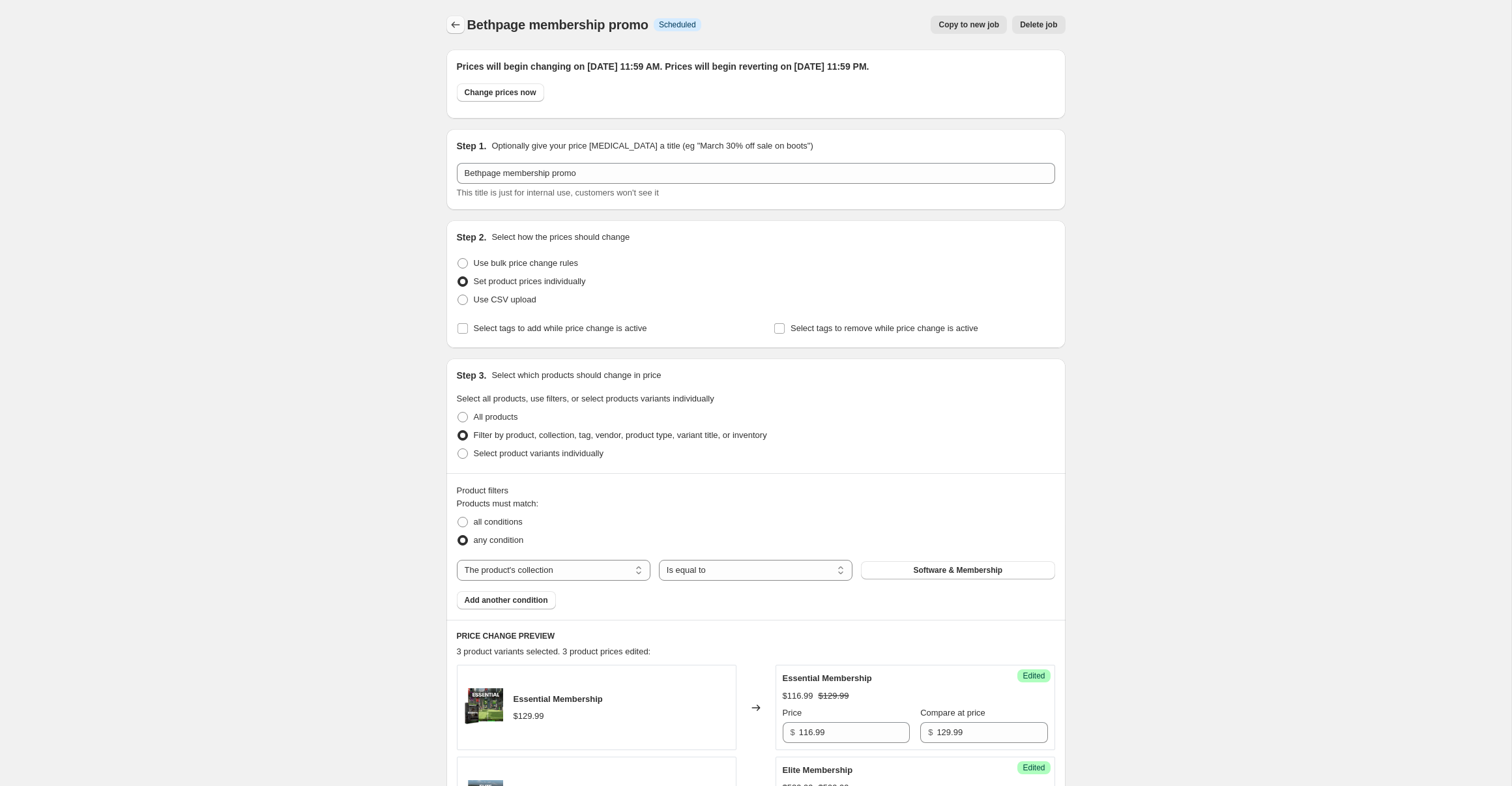
click at [460, 26] on icon "Price change jobs" at bounding box center [455, 24] width 13 height 13
